Goal: Task Accomplishment & Management: Use online tool/utility

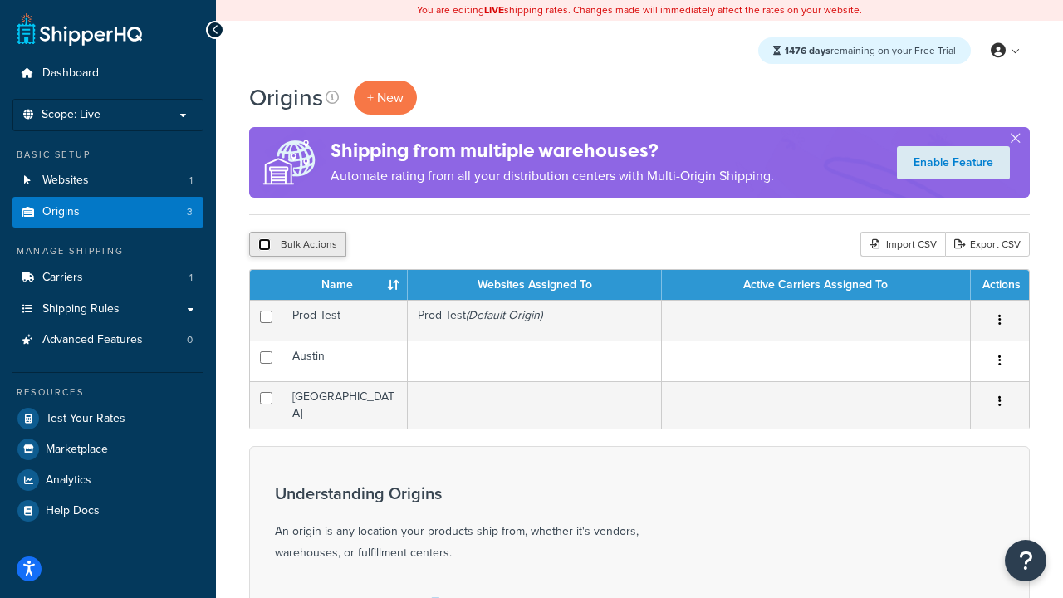
click at [264, 244] on input "checkbox" at bounding box center [264, 244] width 12 height 12
checkbox input "true"
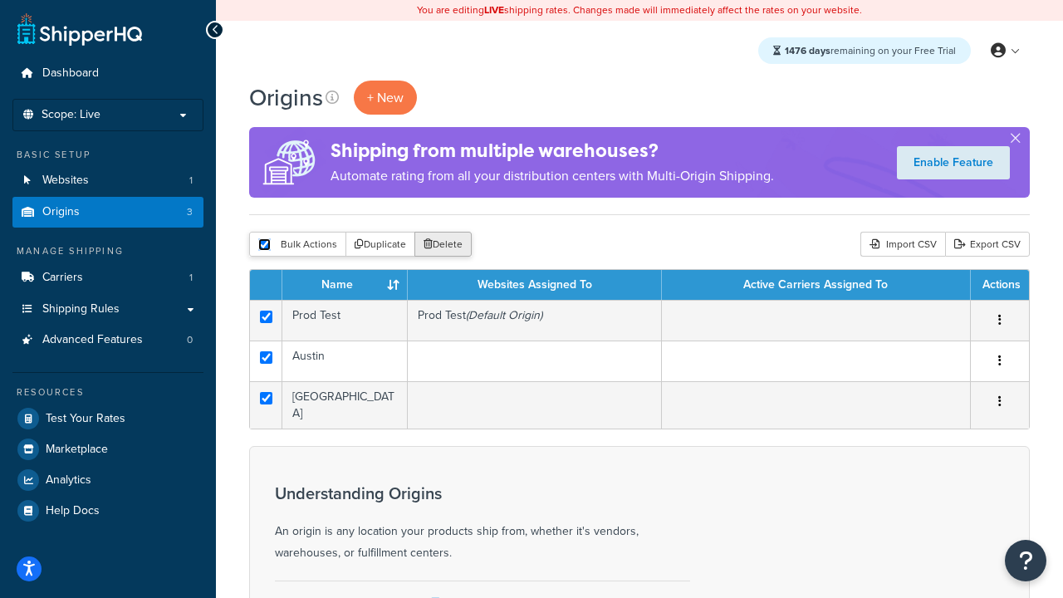
click at [442, 244] on button "Delete" at bounding box center [442, 244] width 57 height 25
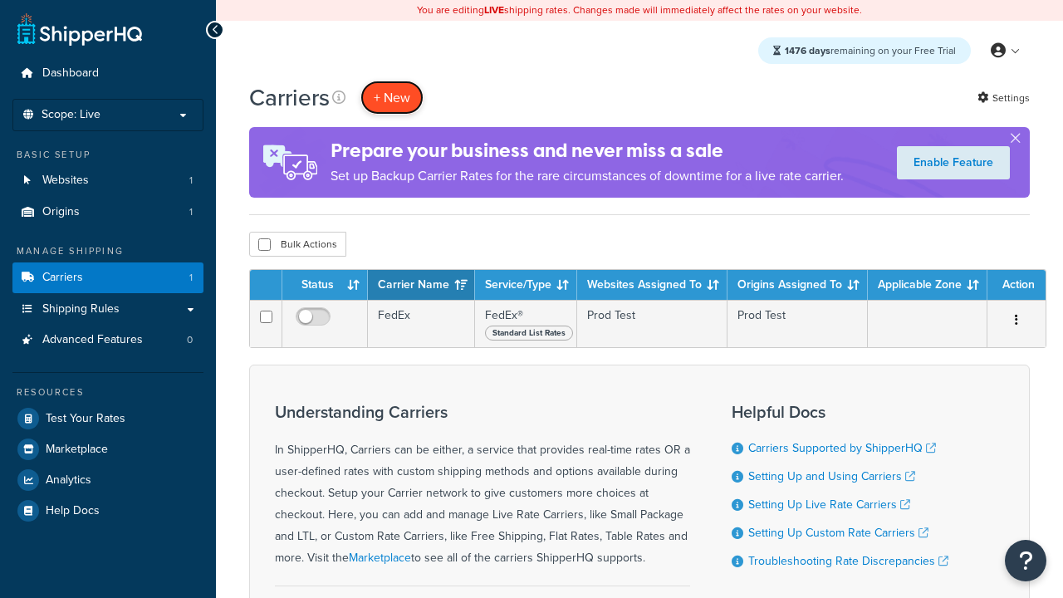
click at [392, 97] on button "+ New" at bounding box center [391, 98] width 63 height 34
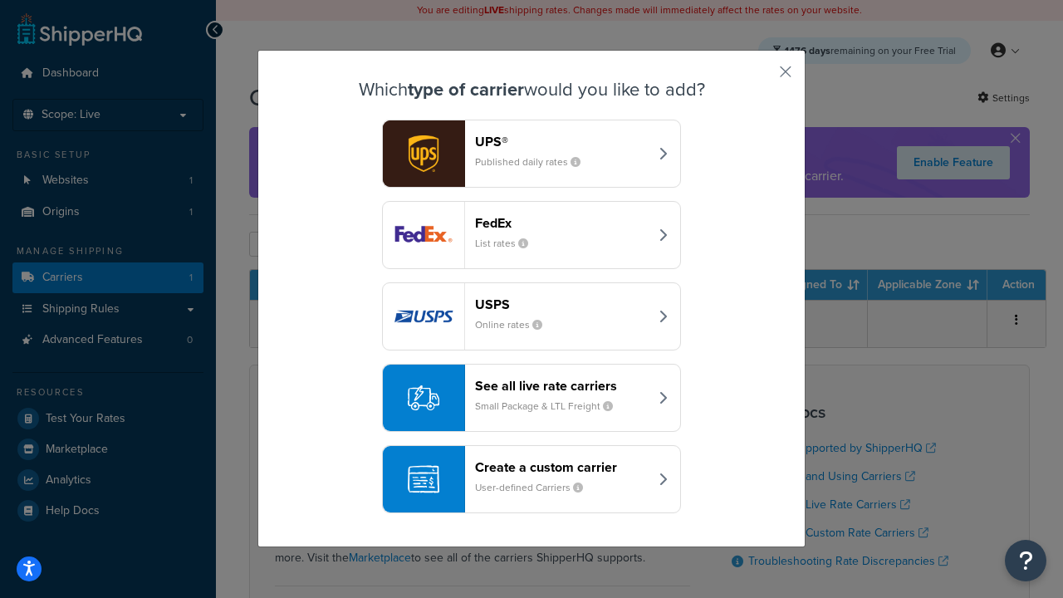
click at [531, 235] on div "FedEx List rates" at bounding box center [561, 235] width 173 height 40
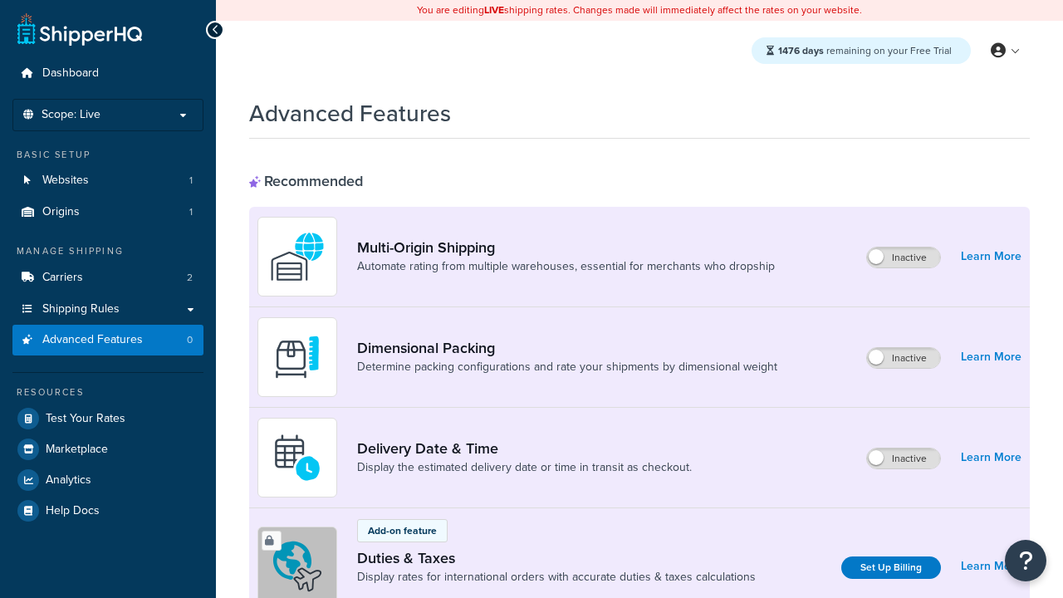
scroll to position [539, 0]
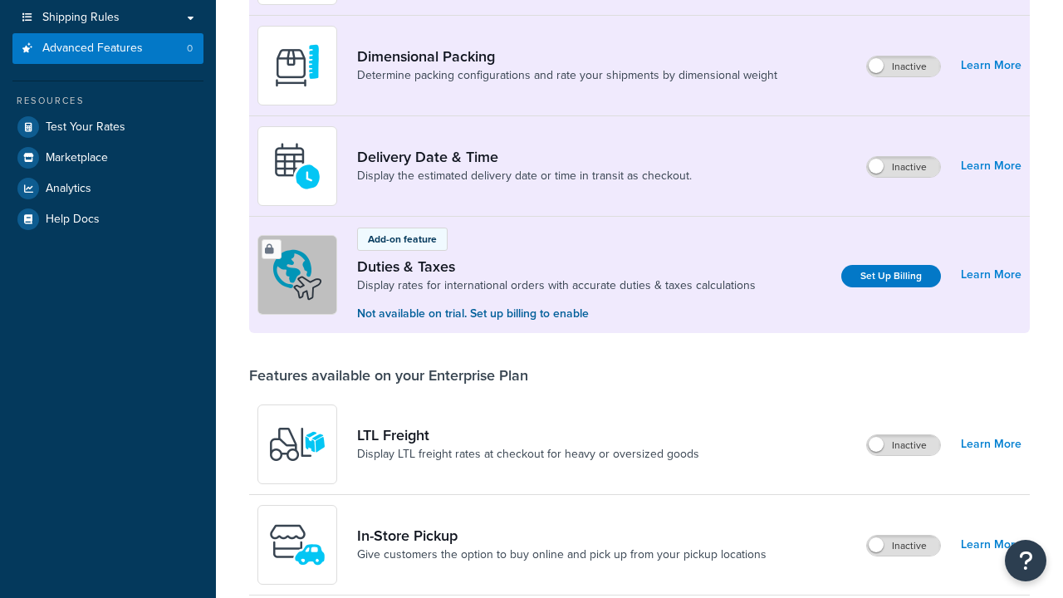
click at [904, 535] on label "Inactive" at bounding box center [903, 545] width 73 height 20
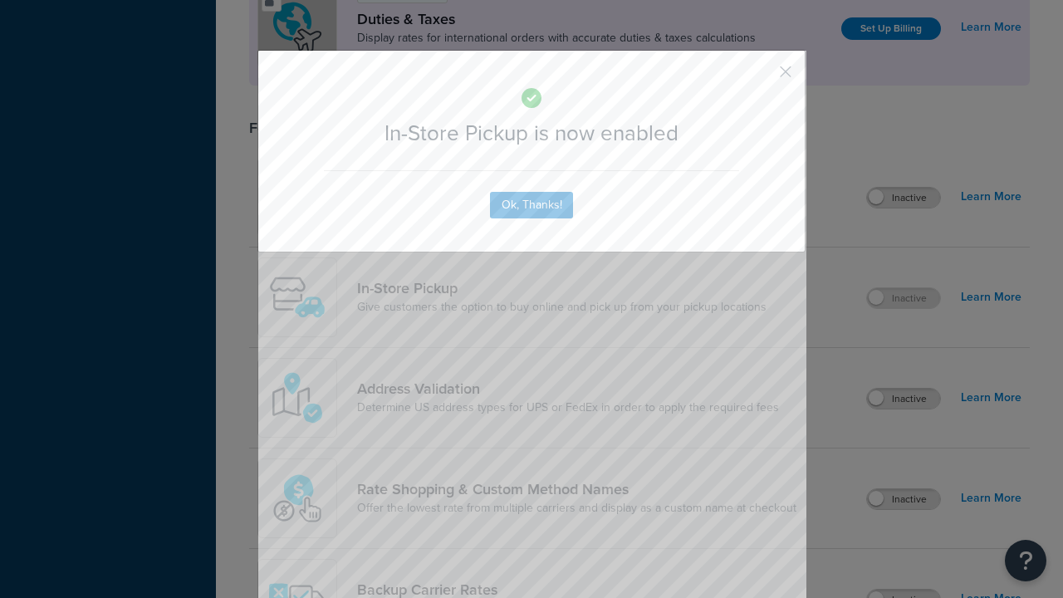
scroll to position [0, 0]
click at [760, 77] on button "button" at bounding box center [761, 78] width 4 height 4
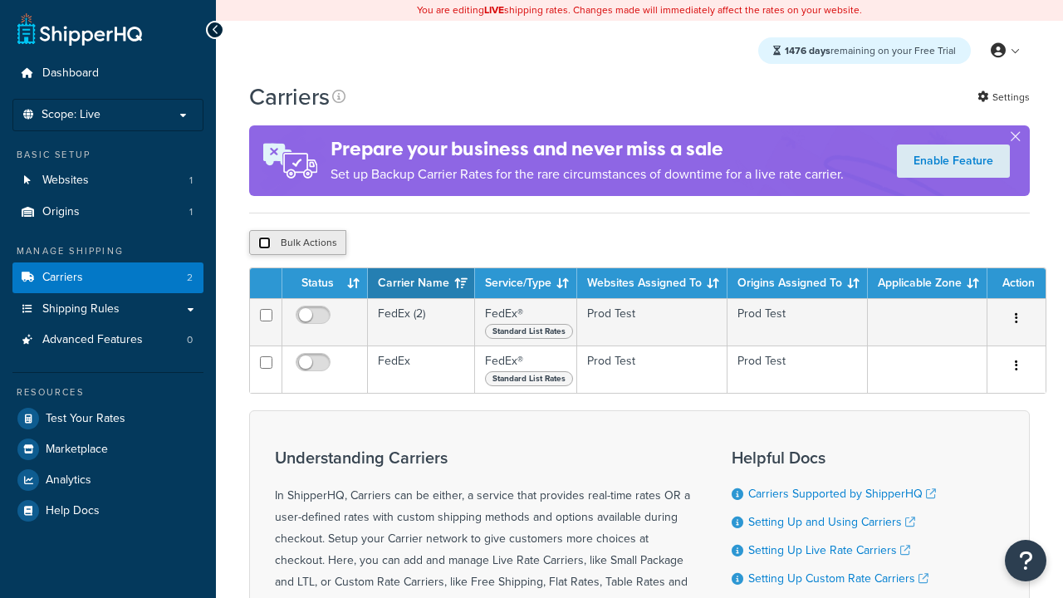
click at [264, 242] on input "checkbox" at bounding box center [264, 243] width 12 height 12
checkbox input "true"
click at [0, 0] on button "Delete" at bounding box center [0, 0] width 0 height 0
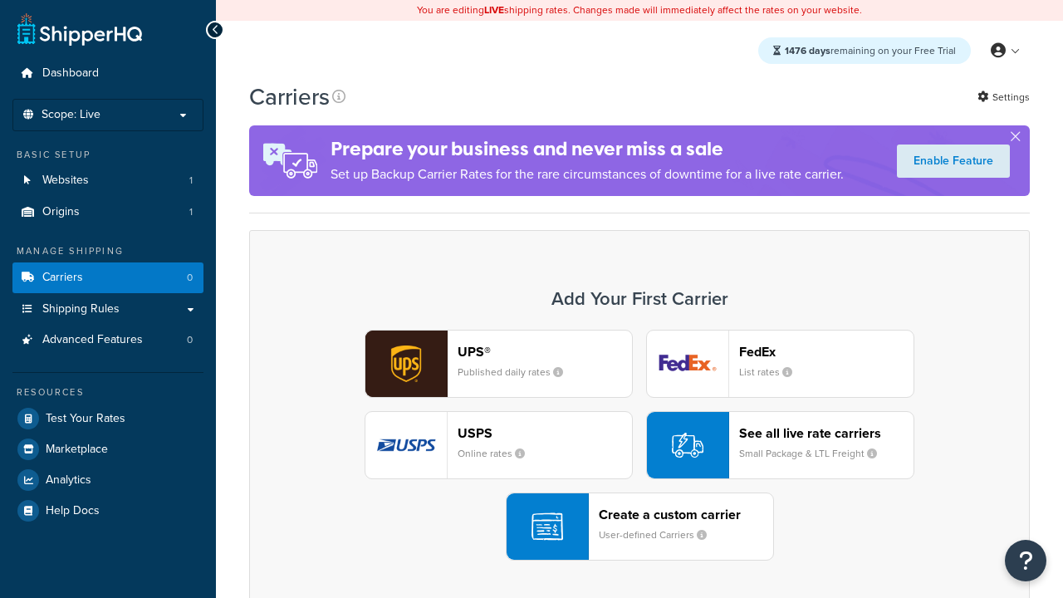
click at [639, 445] on div "UPS® Published daily rates FedEx List rates USPS Online rates See all live rate…" at bounding box center [638, 445] width 745 height 231
click at [826, 351] on header "FedEx" at bounding box center [826, 352] width 174 height 16
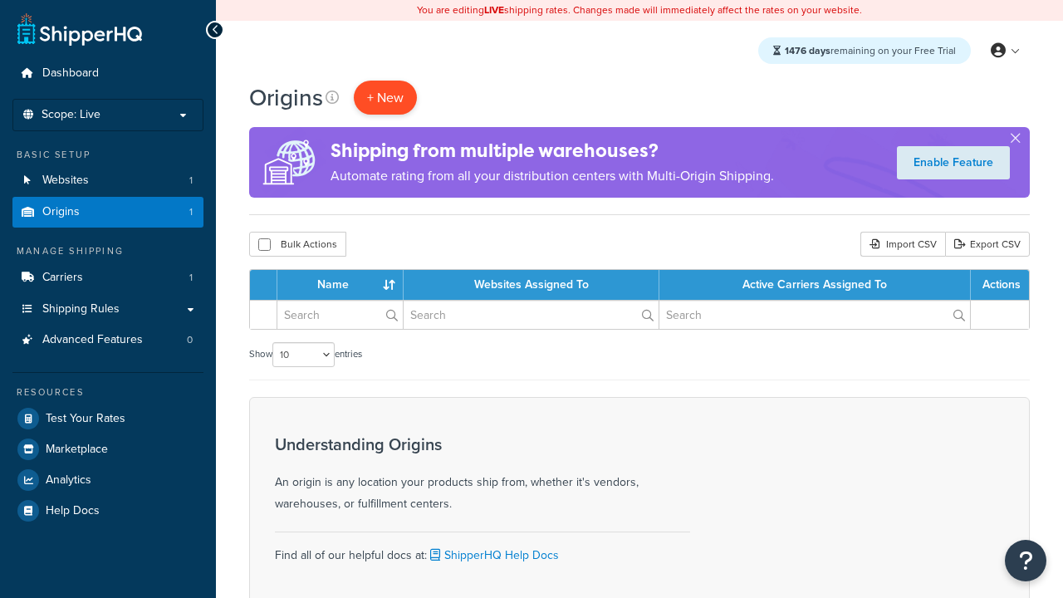
click at [384, 97] on span "+ New" at bounding box center [385, 97] width 37 height 19
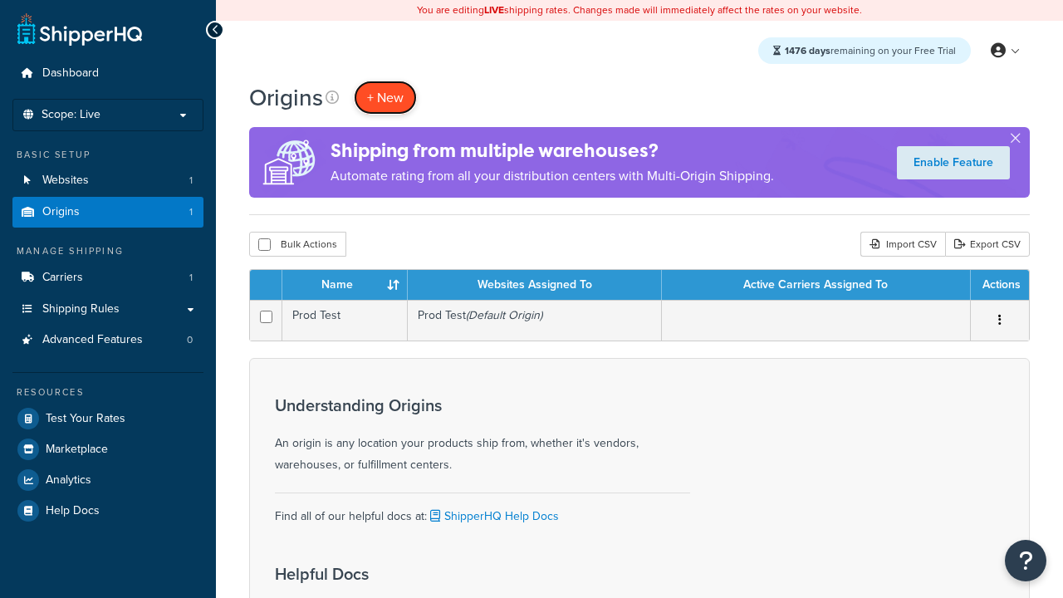
click at [384, 97] on span "+ New" at bounding box center [385, 97] width 37 height 19
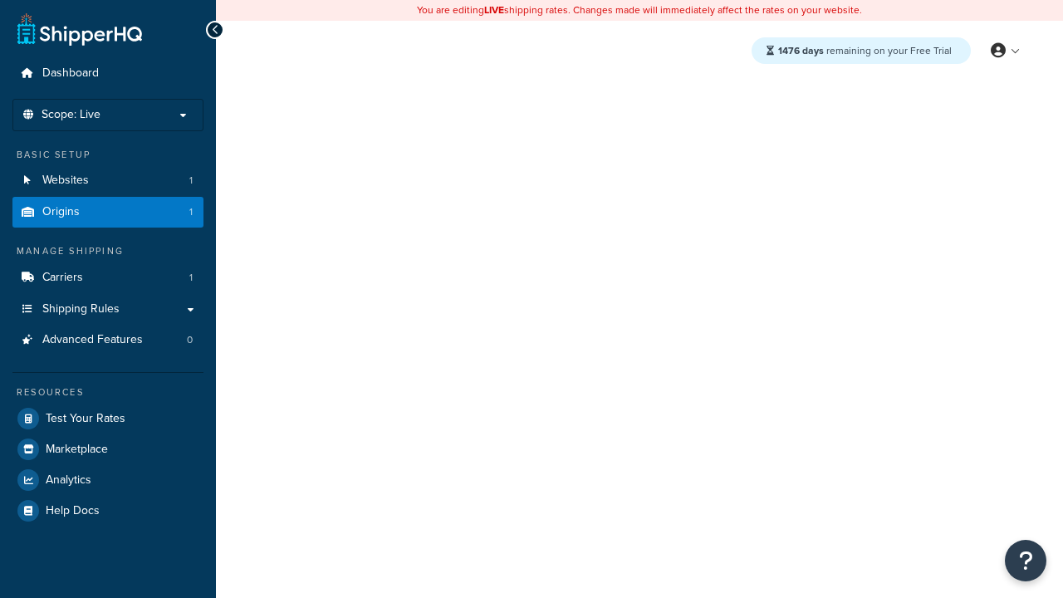
select select "43"
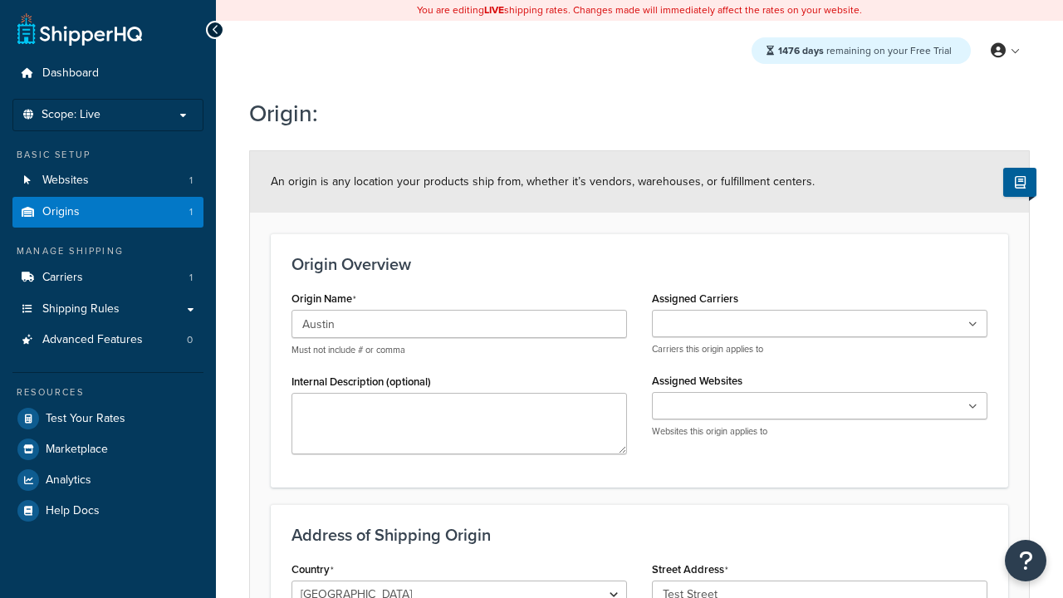
type input "Austin"
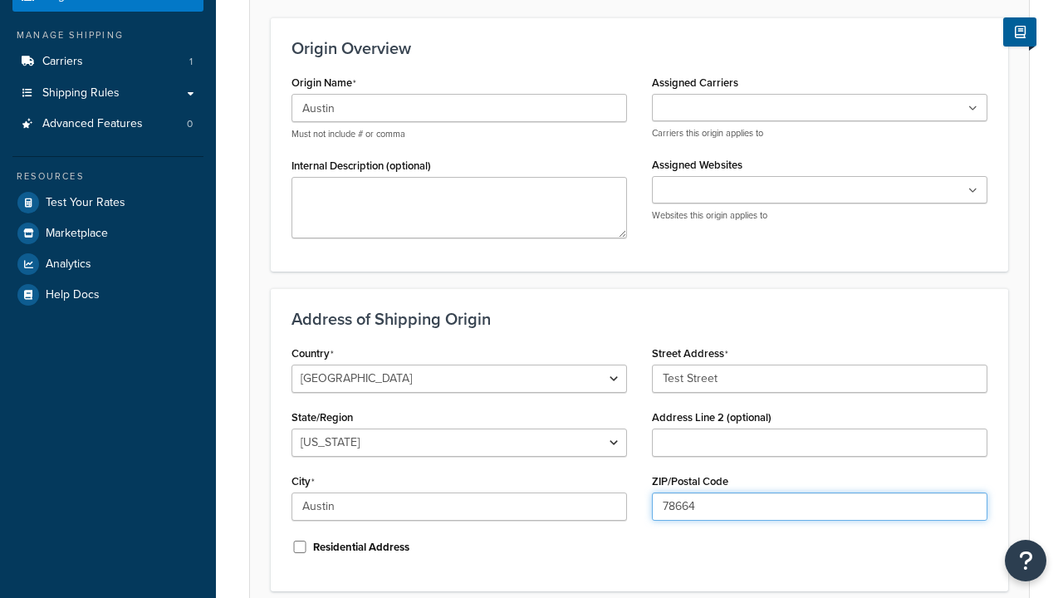
type input "78664"
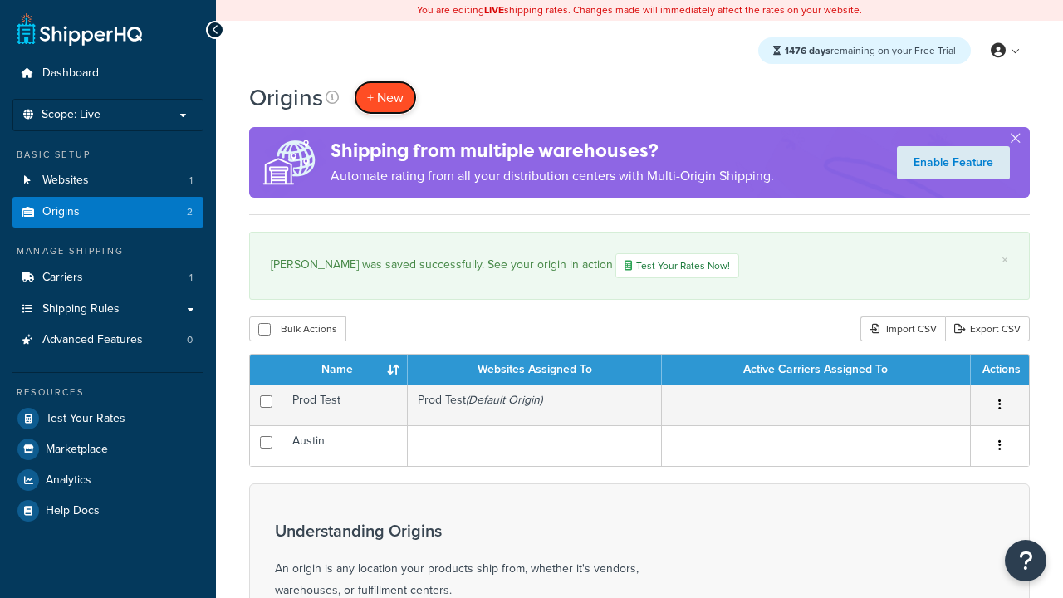
click at [384, 97] on span "+ New" at bounding box center [385, 97] width 37 height 19
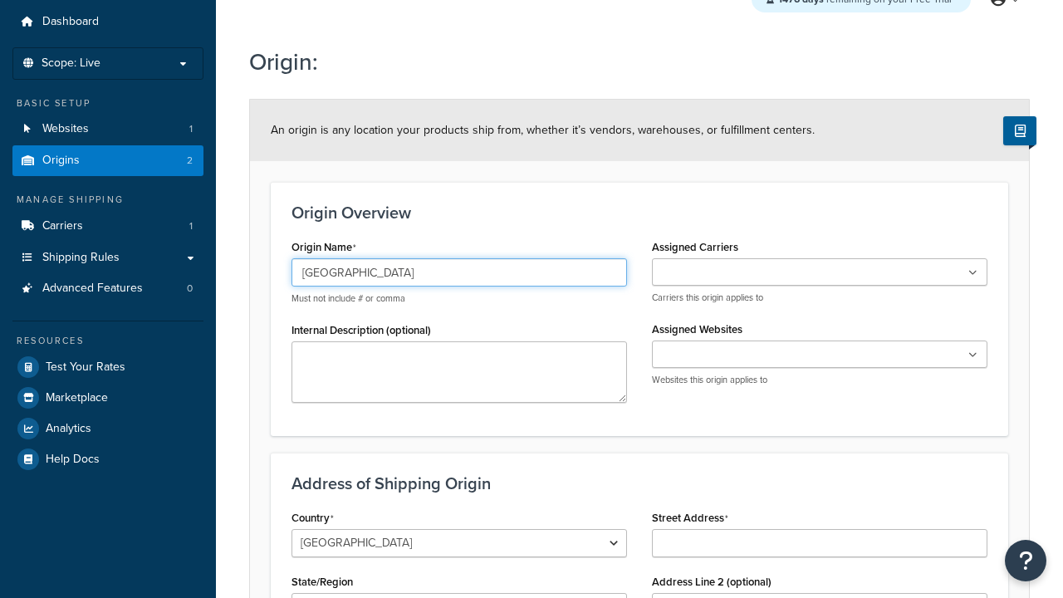
type input "Georgetown"
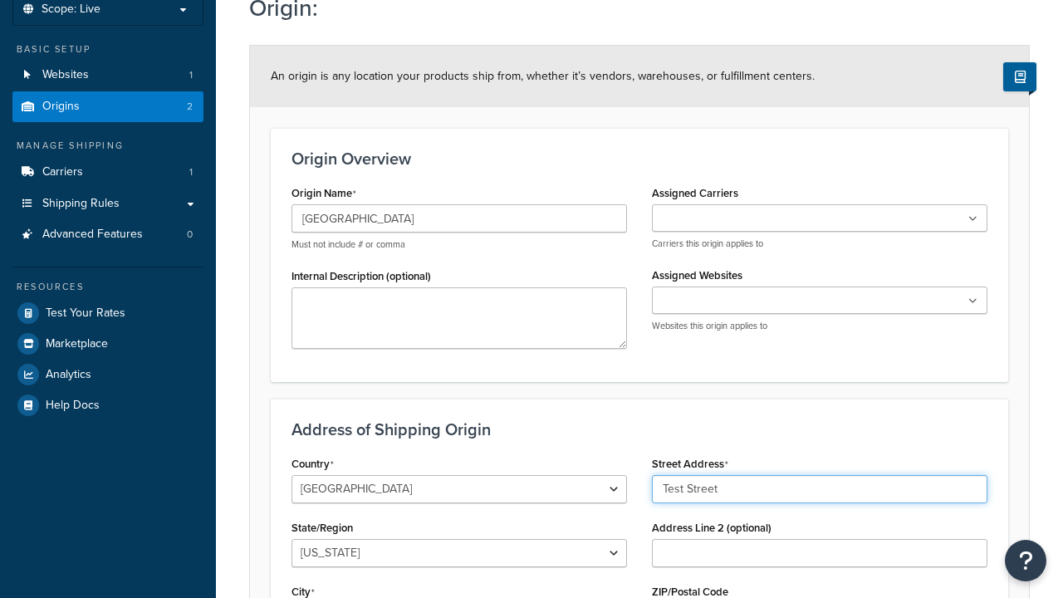
type input "Test Street"
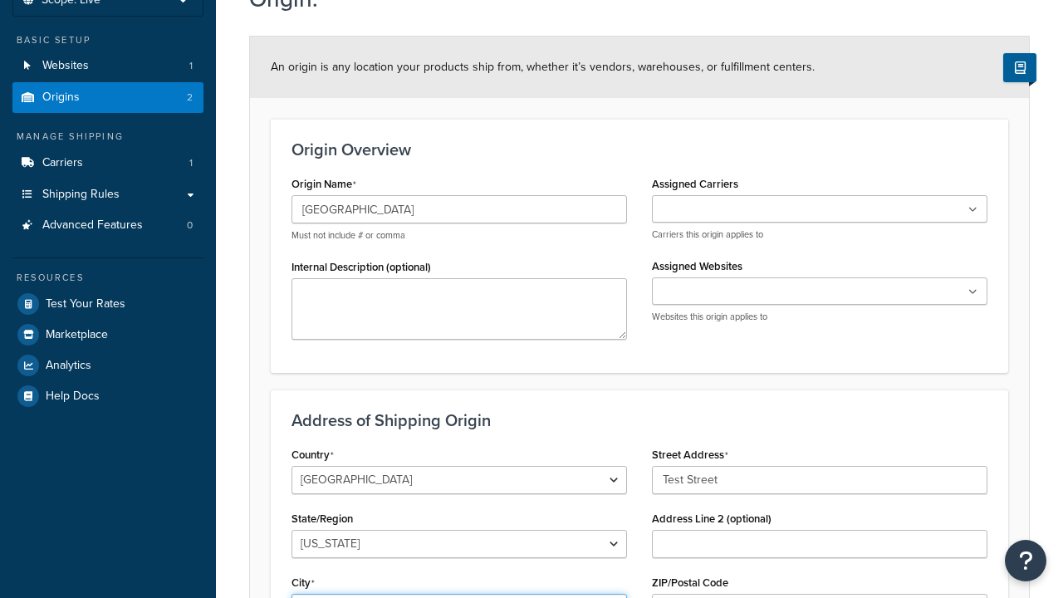
type input "Austin"
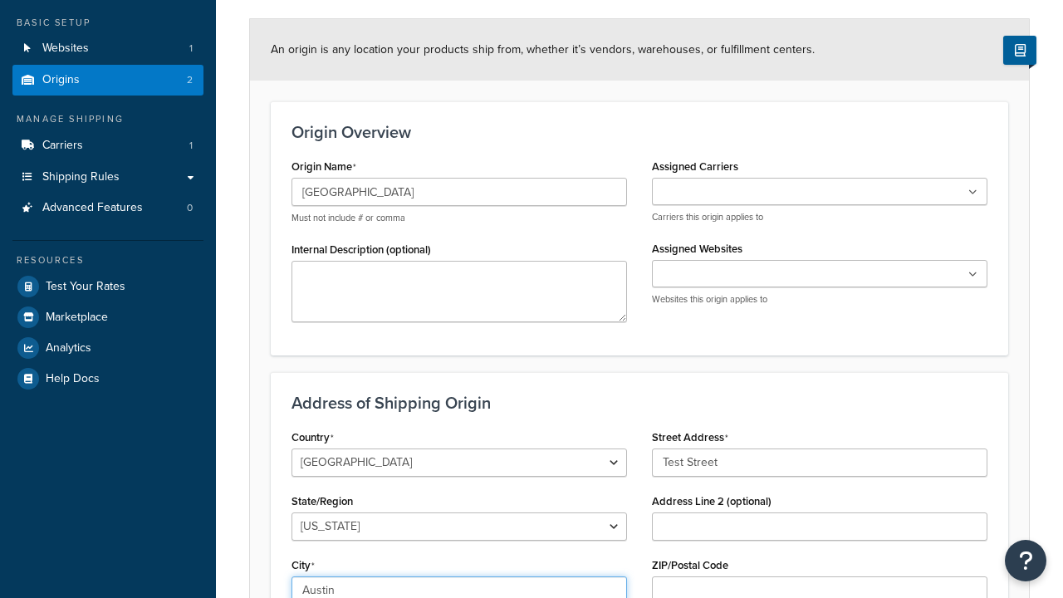
select select "43"
type input "Austin"
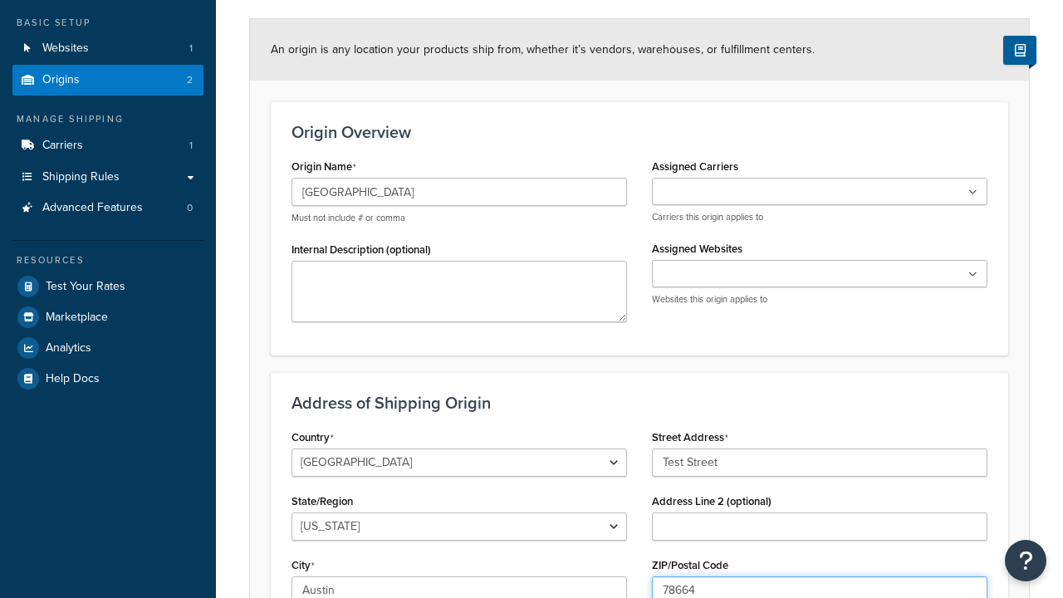
type input "78664"
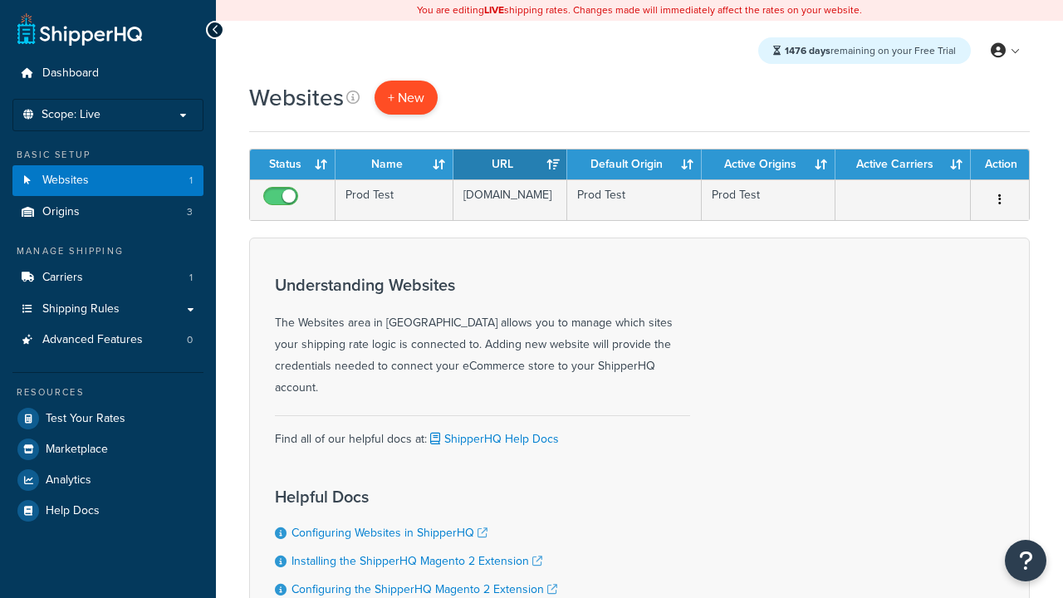
click at [404, 97] on span "+ New" at bounding box center [406, 97] width 37 height 19
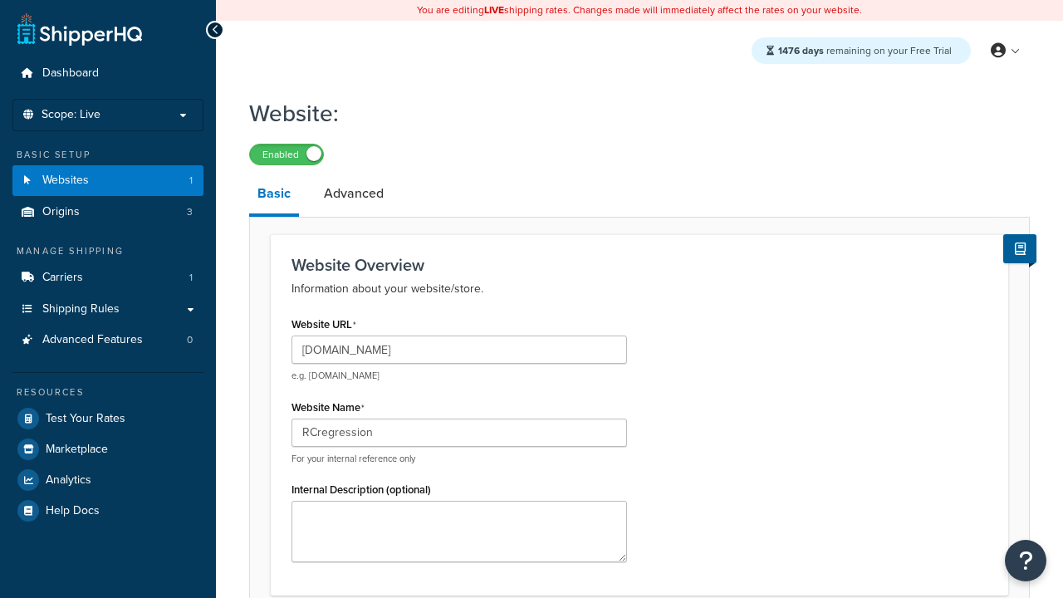
scroll to position [565, 0]
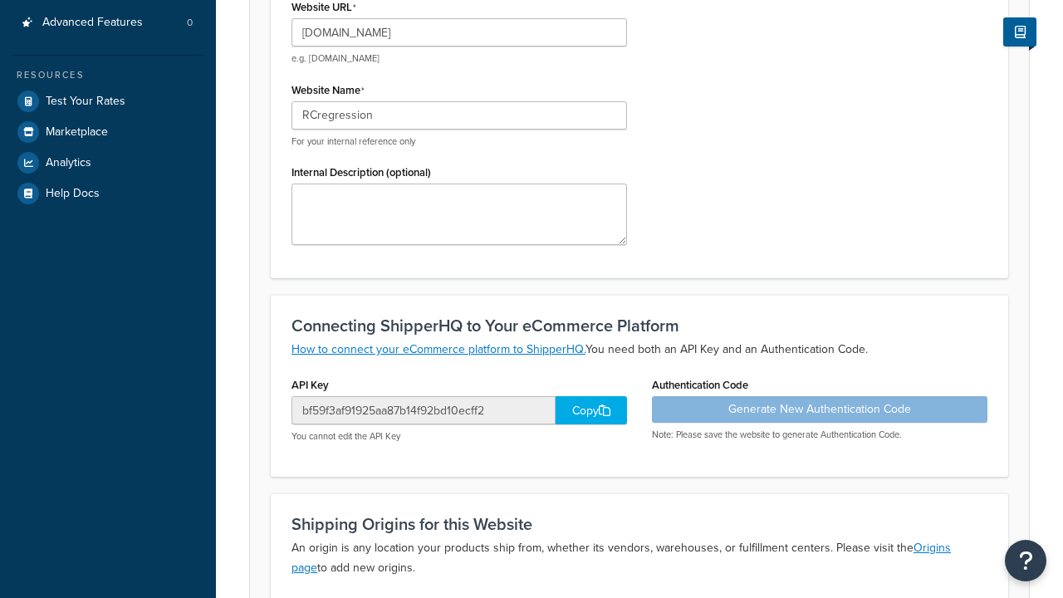
type input "RCregression"
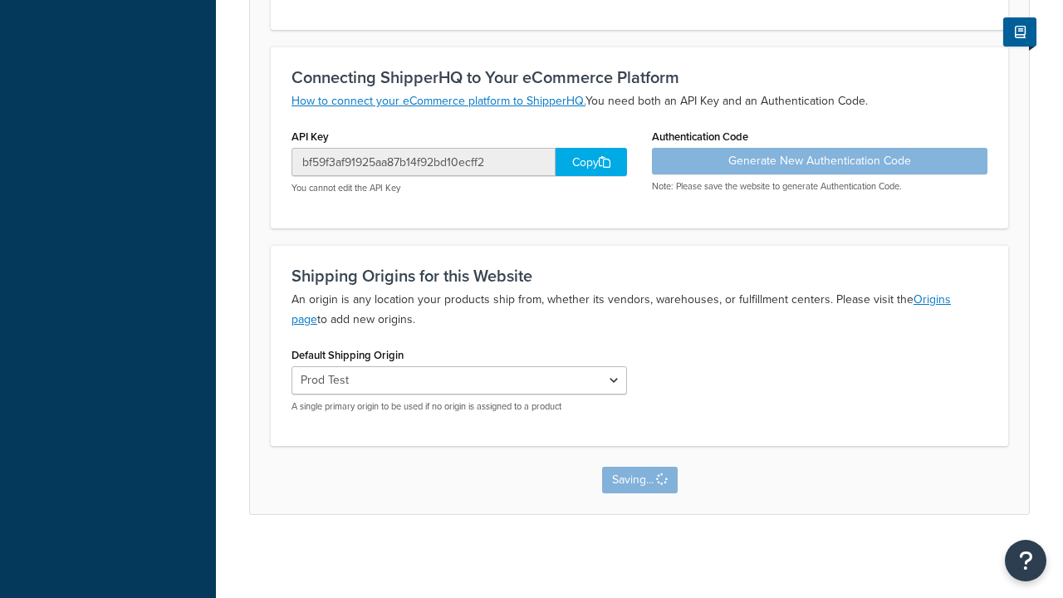
scroll to position [0, 0]
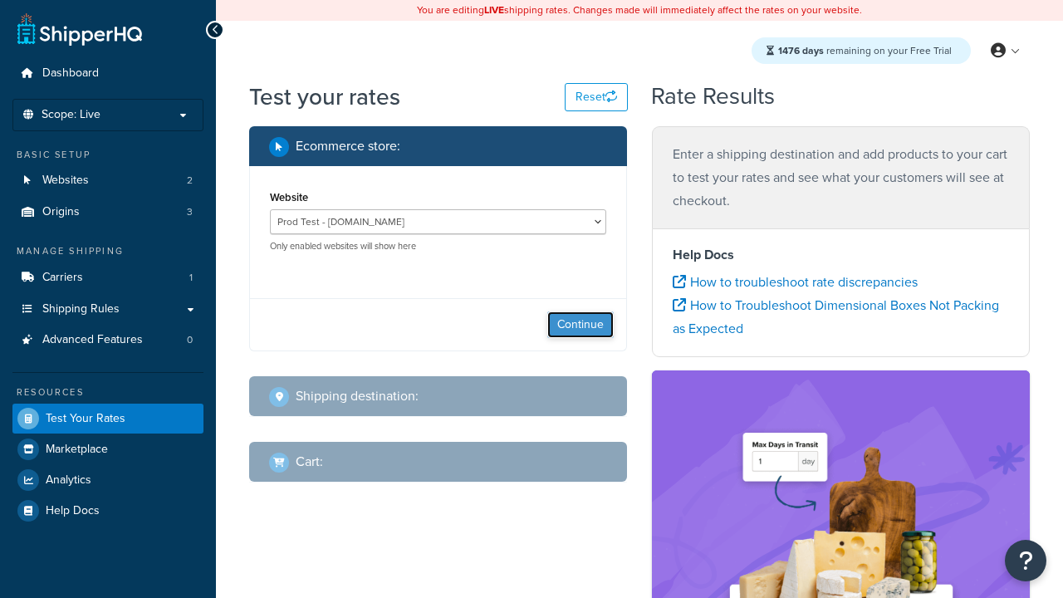
click at [580, 324] on button "Continue" at bounding box center [580, 324] width 66 height 27
select select "[GEOGRAPHIC_DATA]"
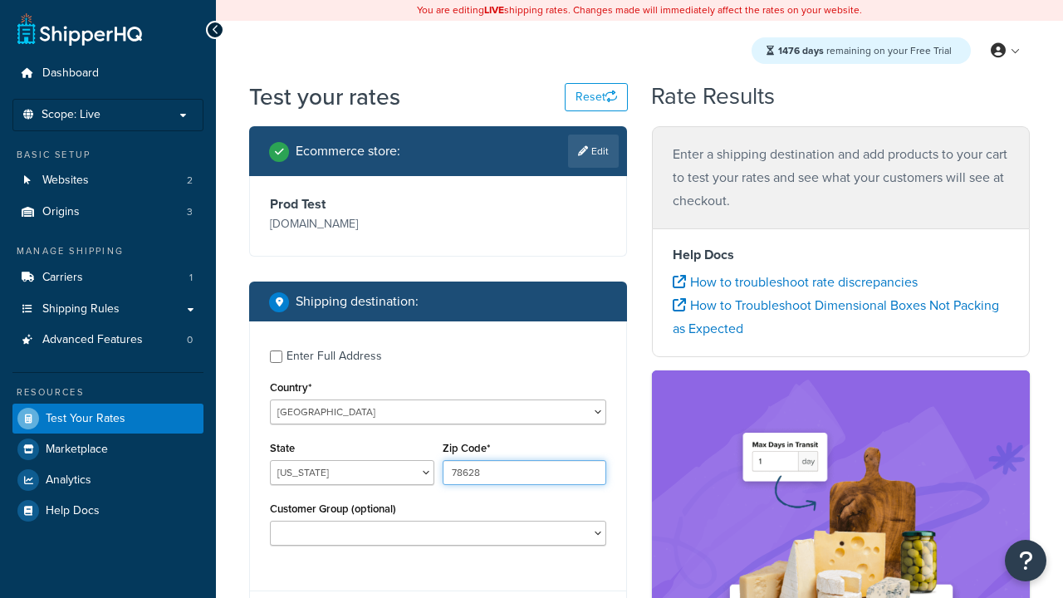
type input "78628"
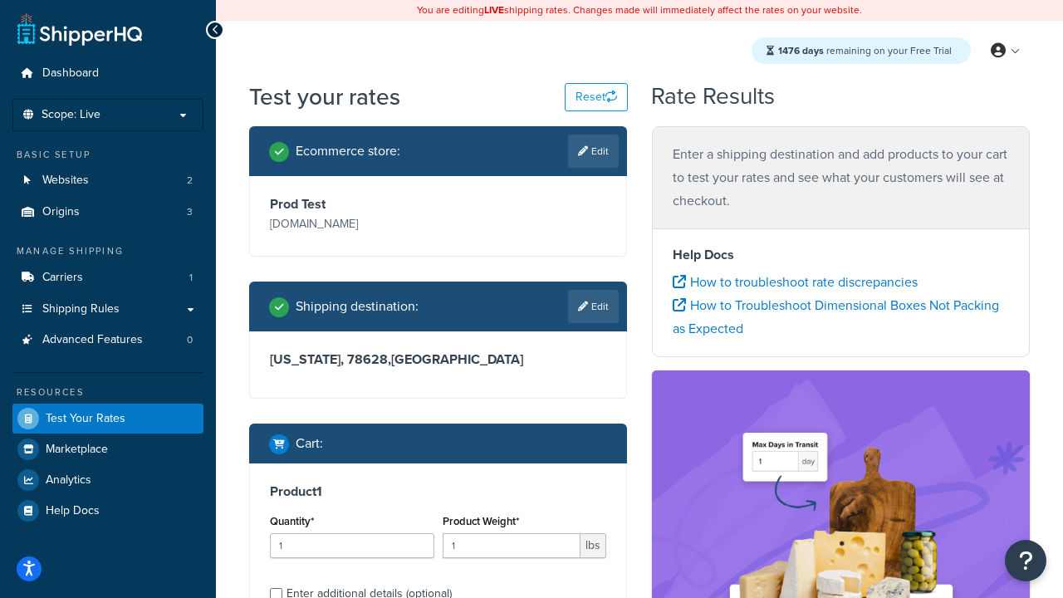
scroll to position [32, 0]
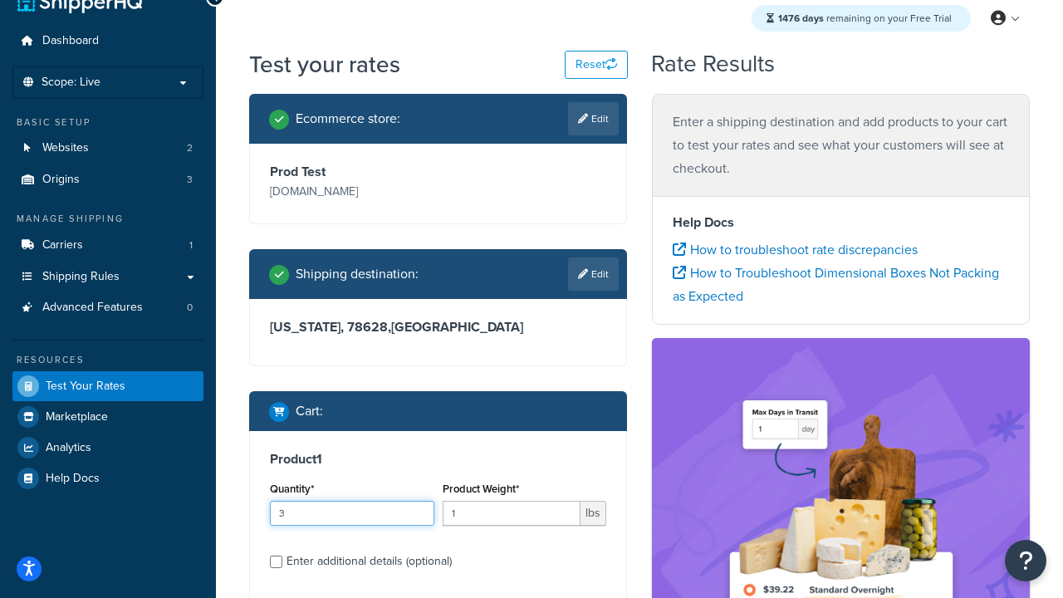
type input "3"
type input "5"
click at [276, 560] on input "Enter additional details (optional)" at bounding box center [276, 561] width 12 height 12
checkbox input "true"
